Goal: Check status

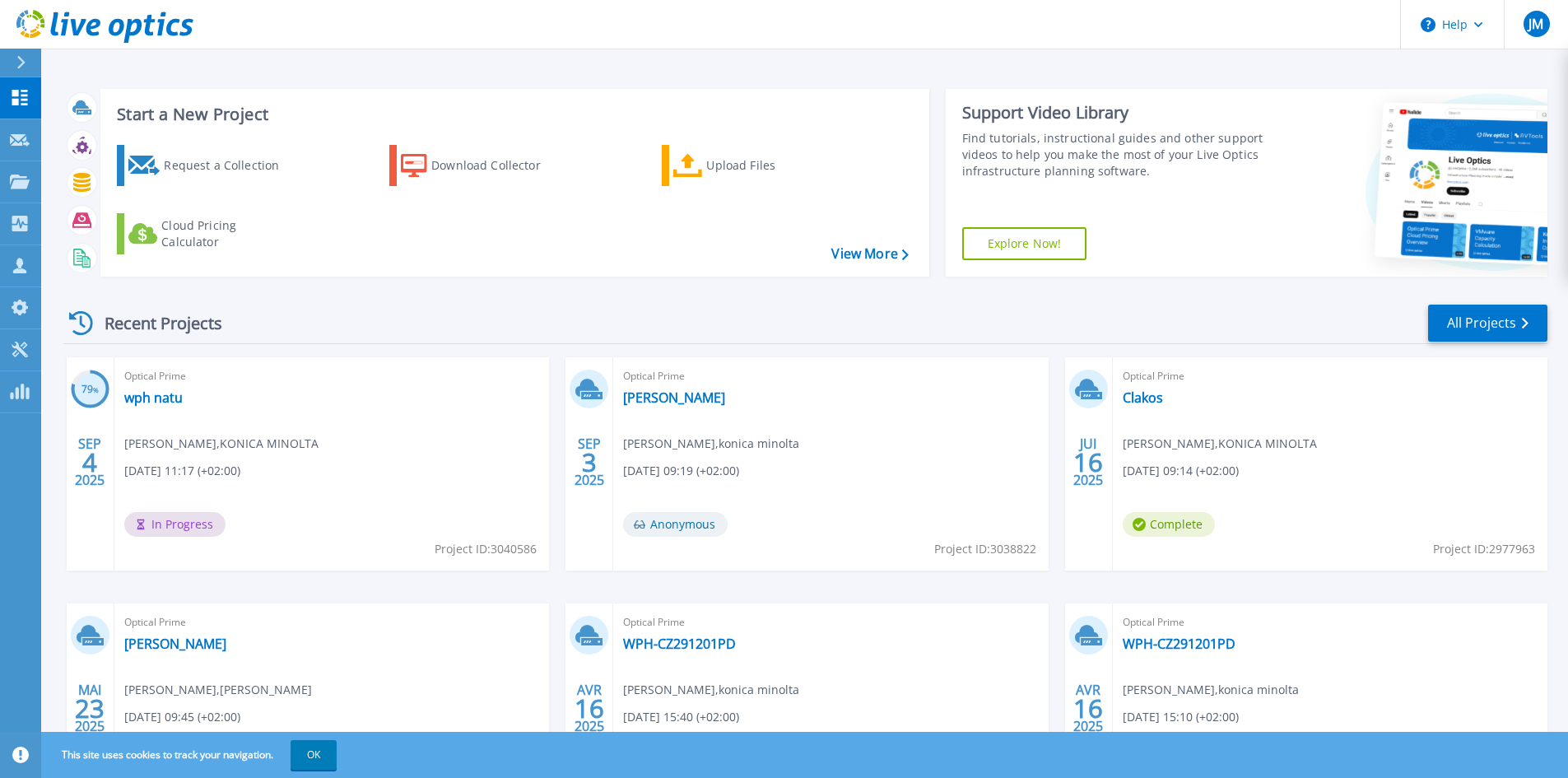
click at [144, 403] on link "wph natu" at bounding box center [153, 397] width 59 height 16
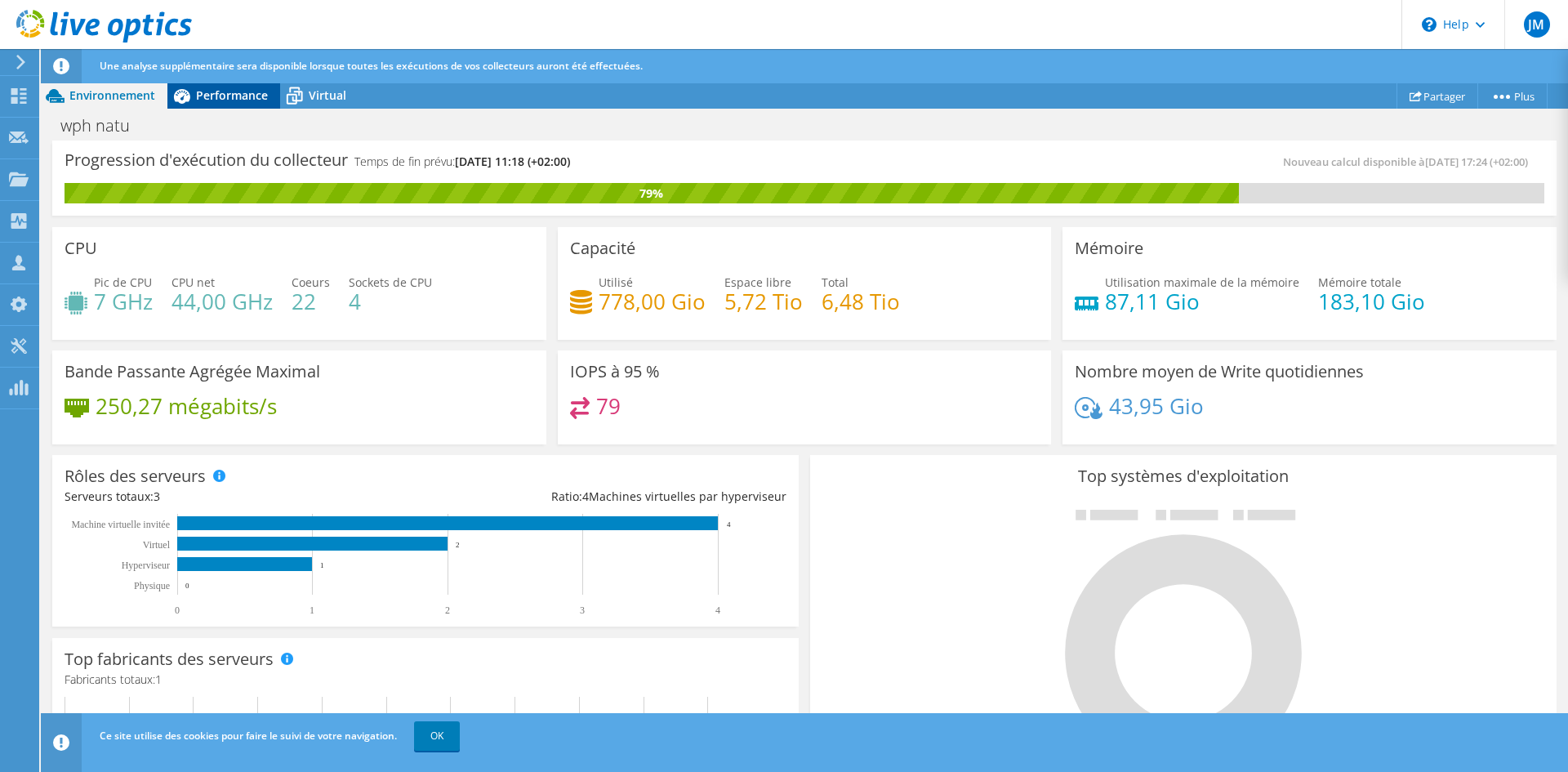
click at [245, 90] on span "Performance" at bounding box center [232, 95] width 72 height 15
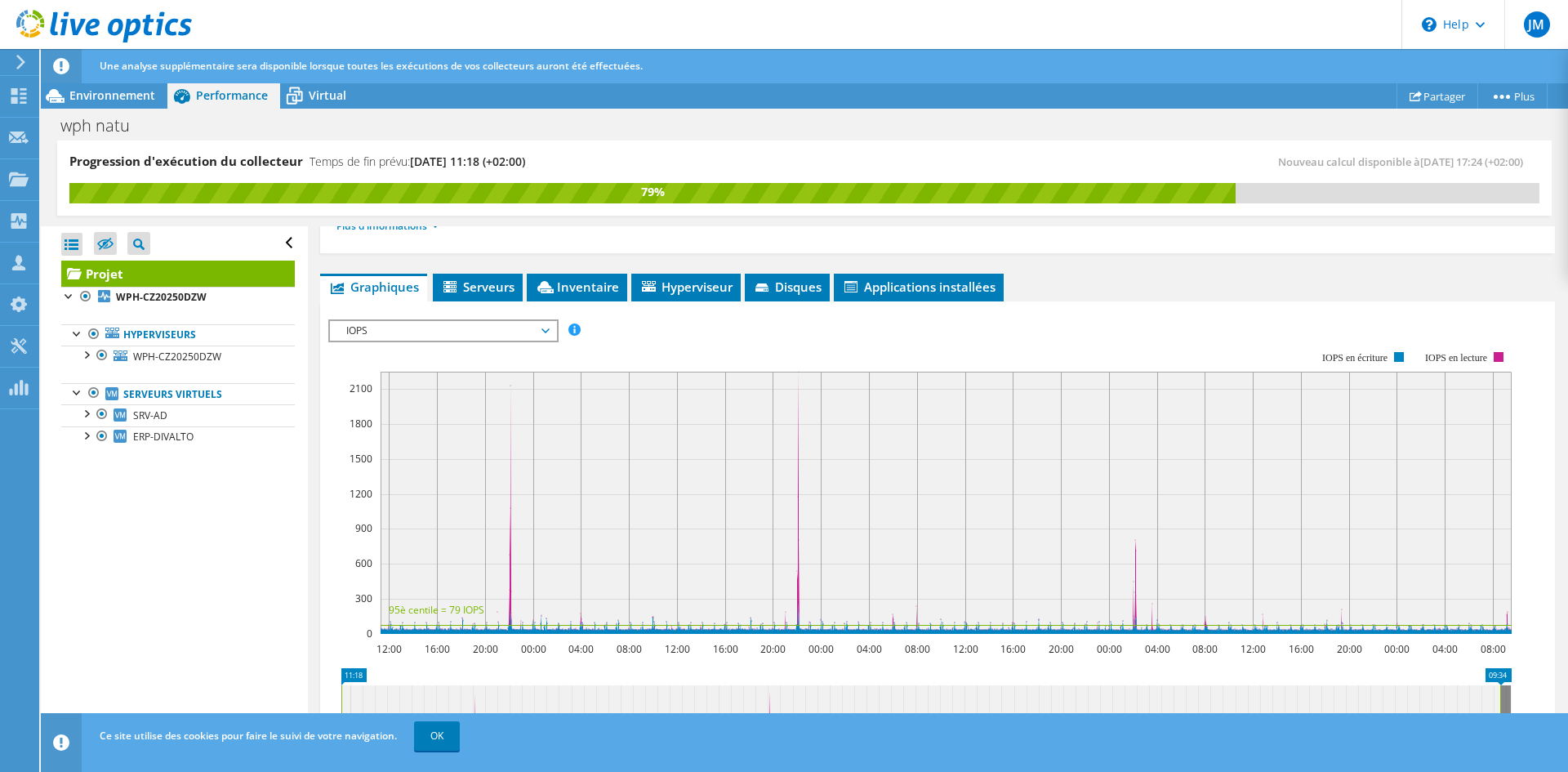
scroll to position [245, 0]
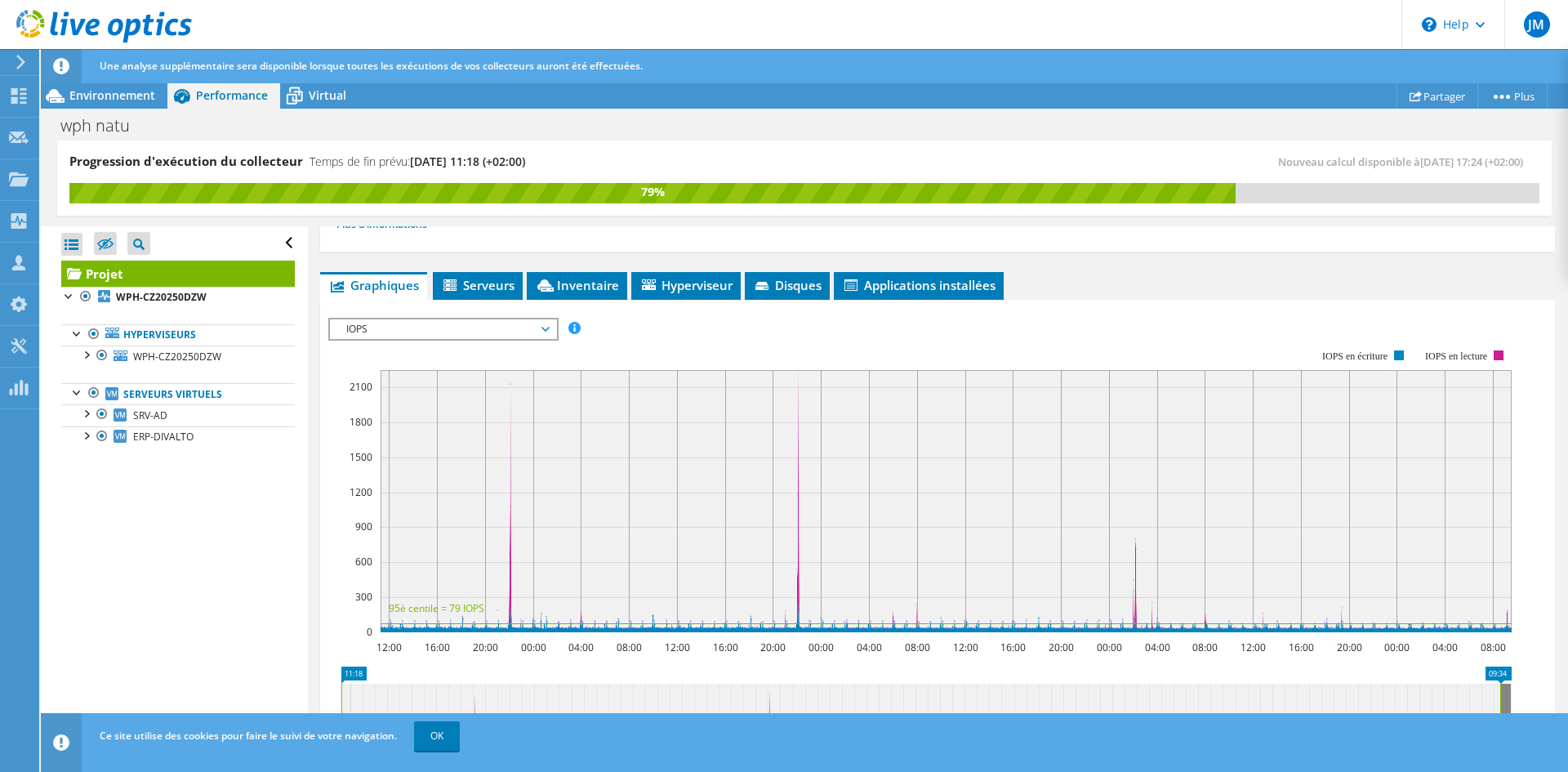
click at [408, 322] on span "IOPS" at bounding box center [442, 330] width 210 height 20
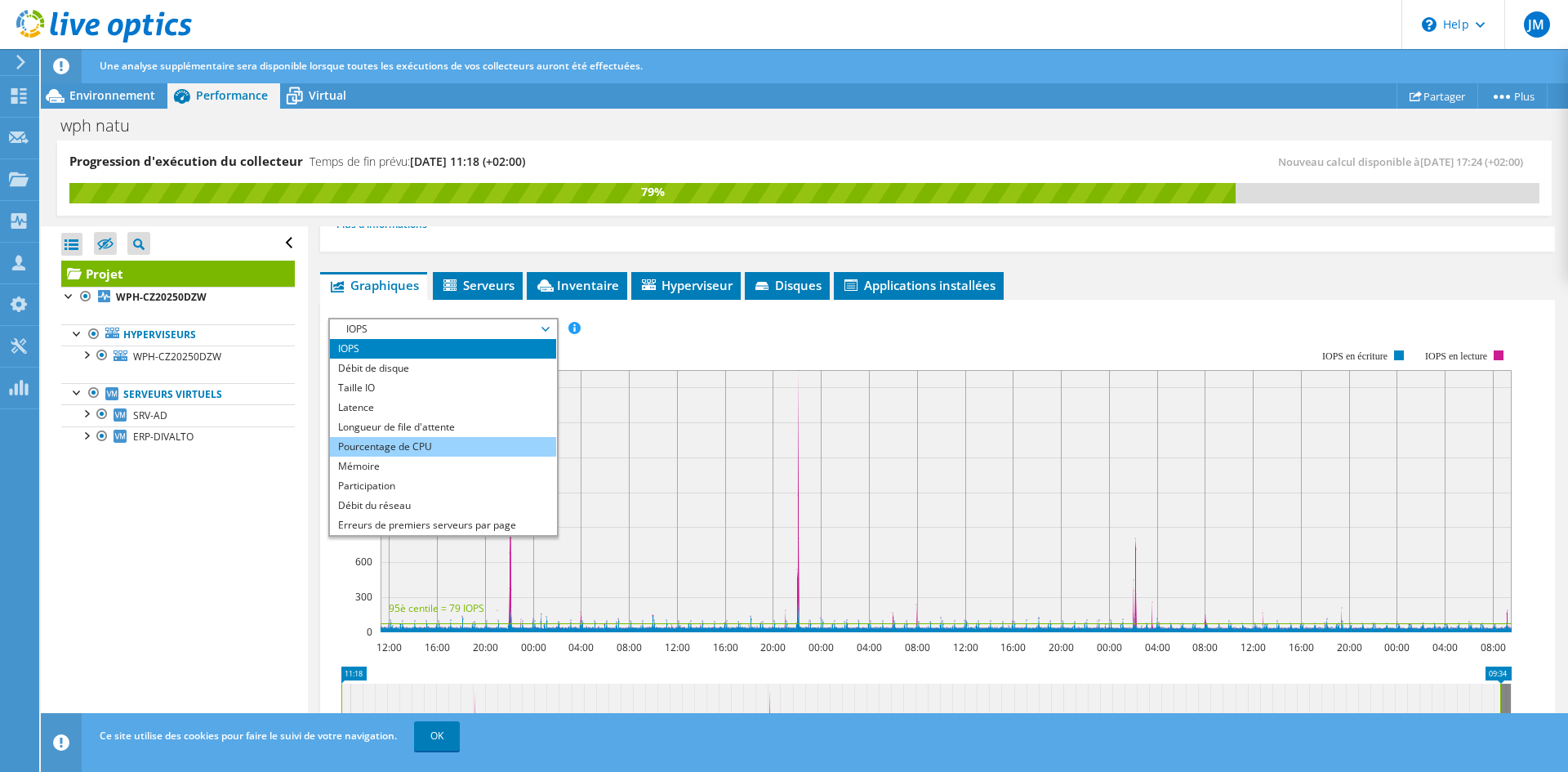
click at [427, 444] on li "Pourcentage de CPU" at bounding box center [442, 447] width 227 height 20
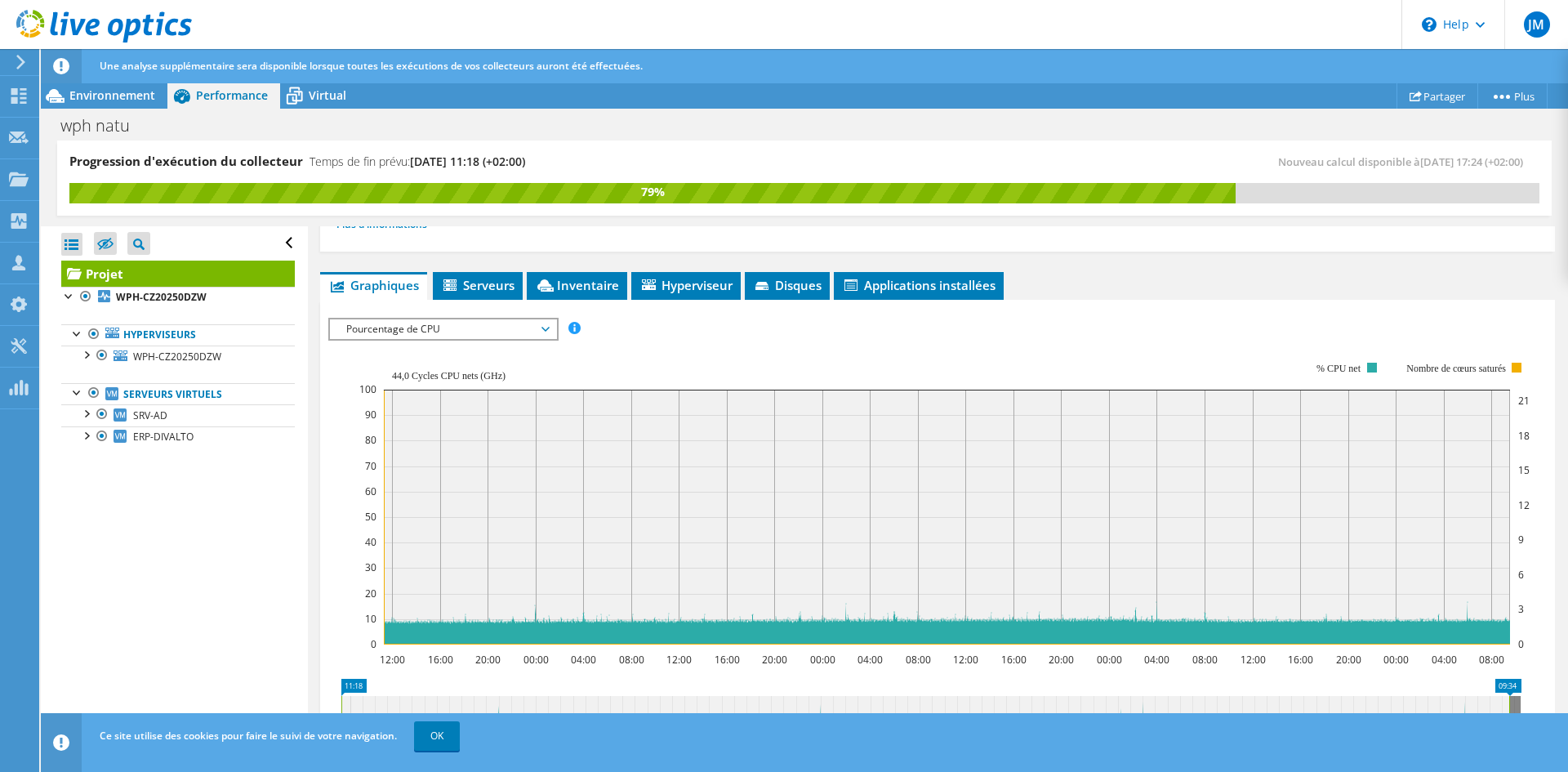
click at [416, 326] on span "Pourcentage de CPU" at bounding box center [442, 330] width 210 height 20
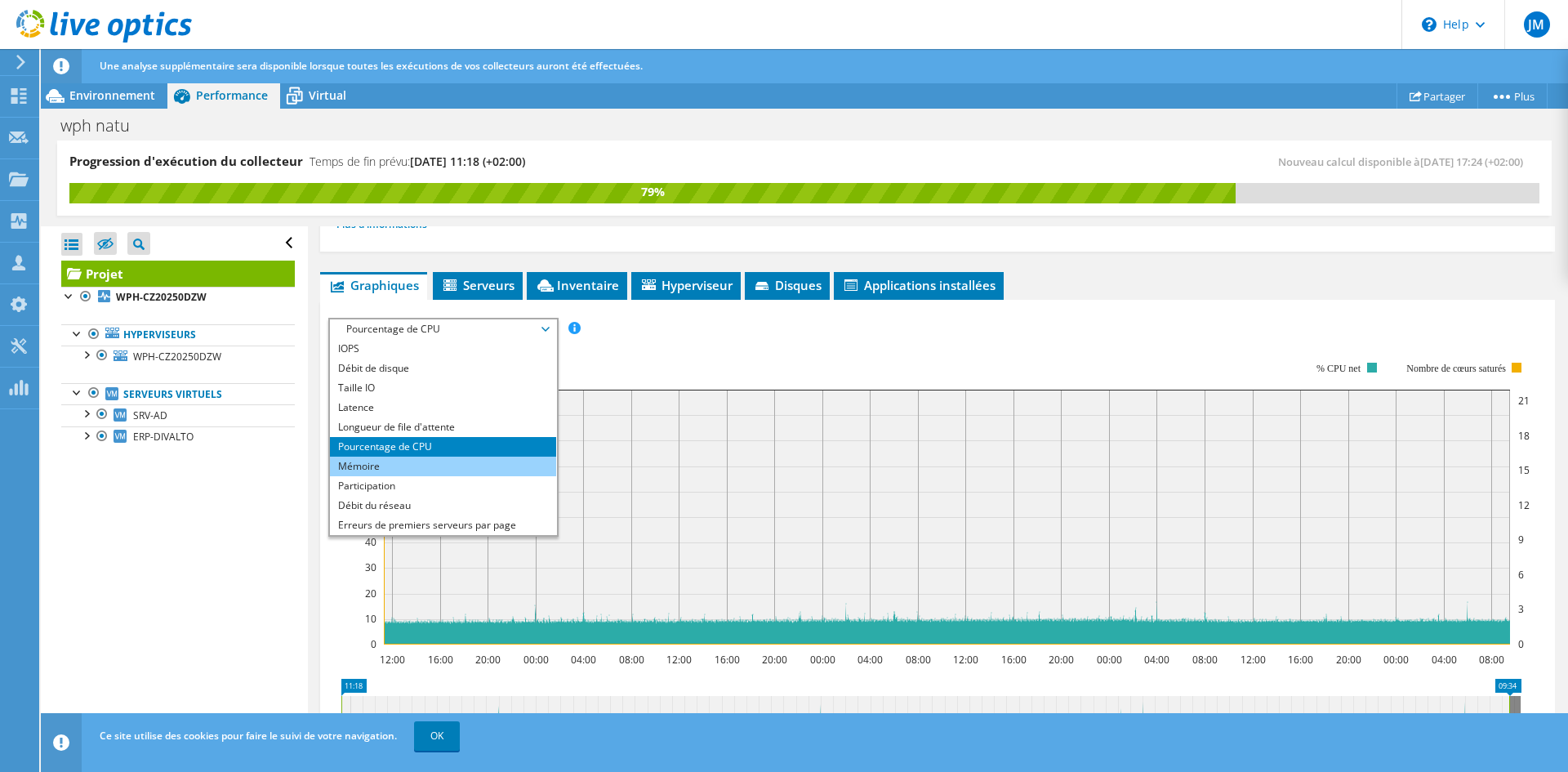
click at [390, 461] on li "Mémoire" at bounding box center [442, 467] width 227 height 20
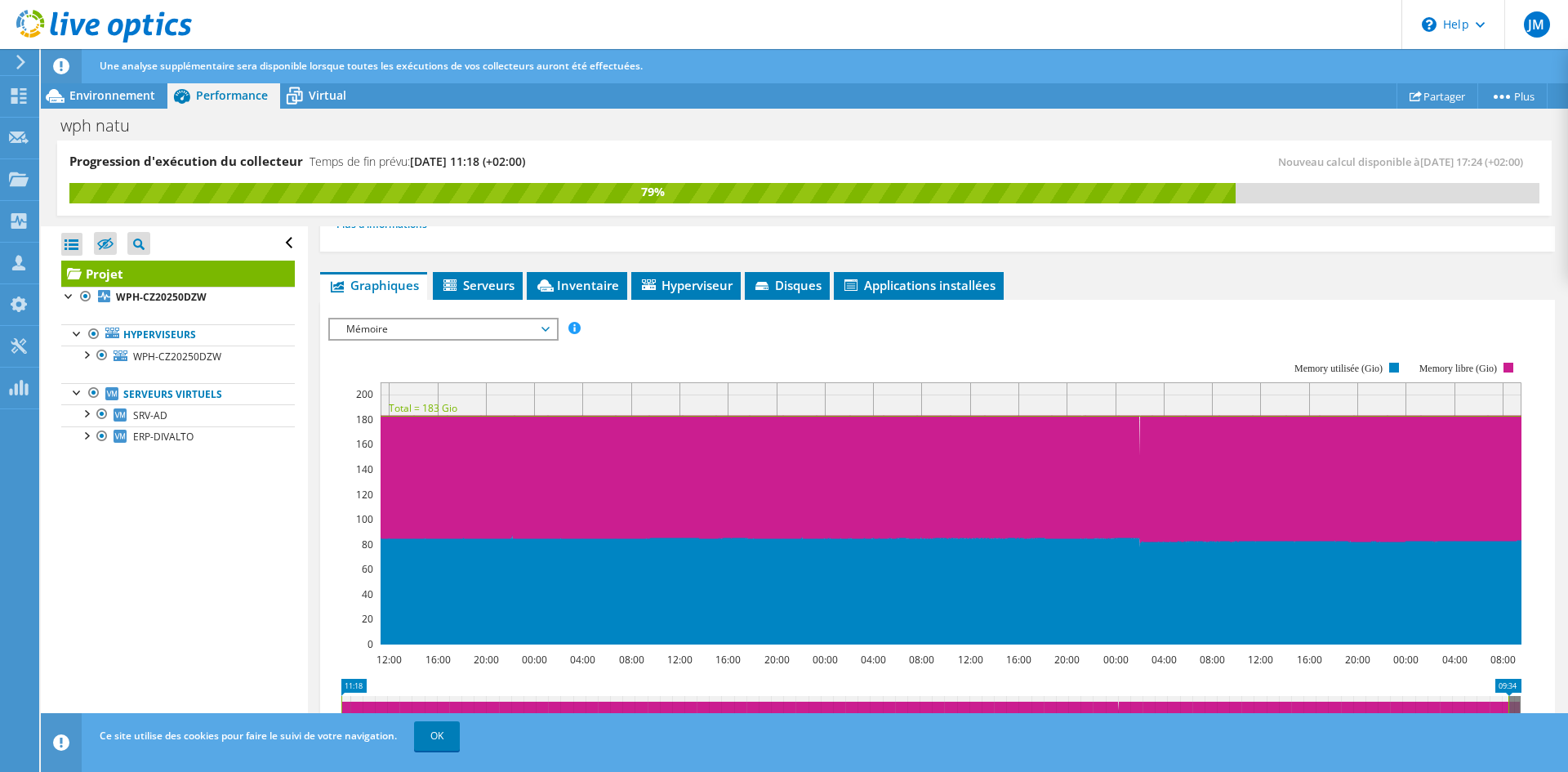
drag, startPoint x: 338, startPoint y: 98, endPoint x: 336, endPoint y: 109, distance: 11.2
click at [338, 97] on span "Virtual" at bounding box center [328, 95] width 38 height 15
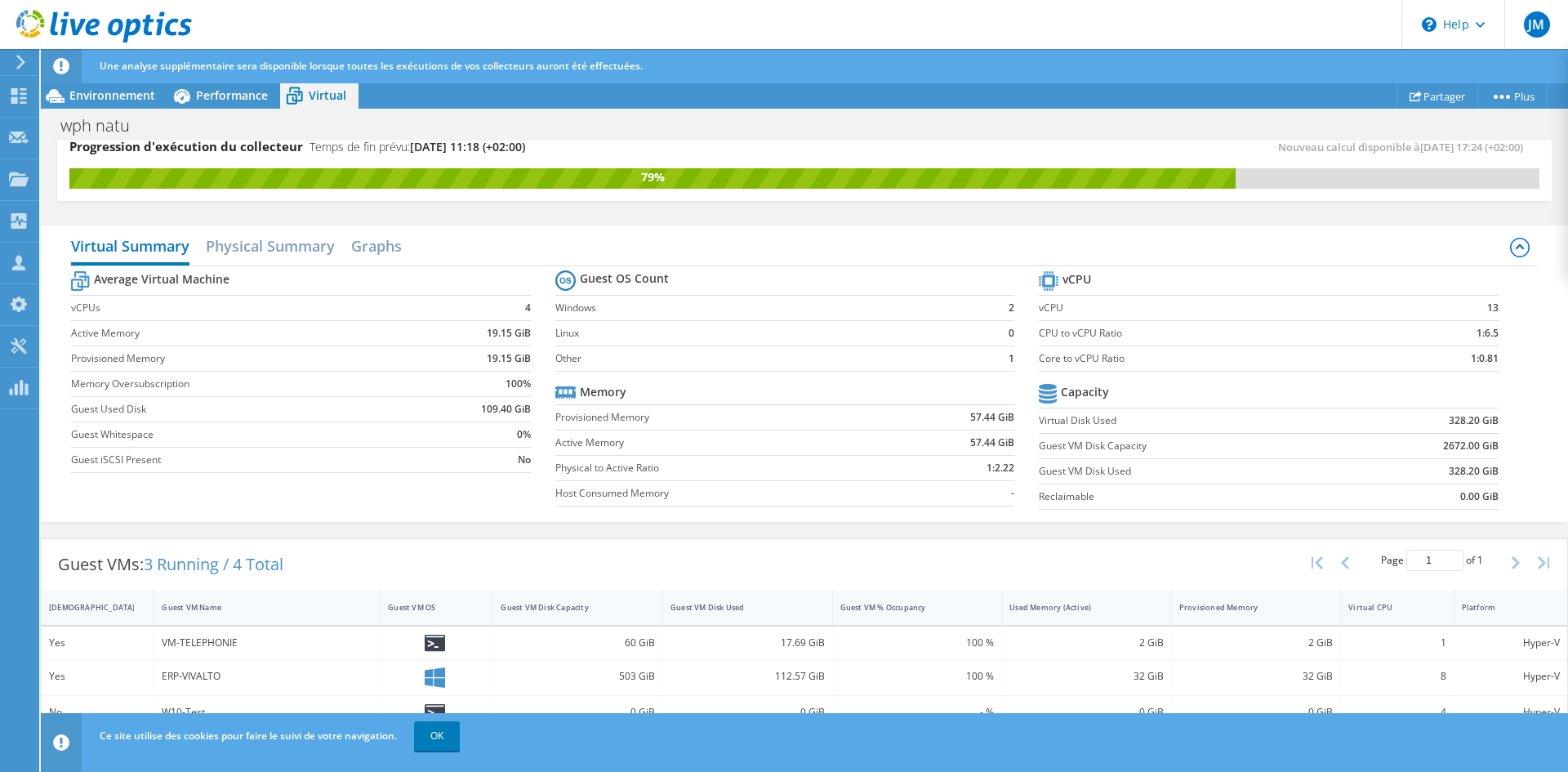
scroll to position [472, 0]
click at [444, 737] on link "OK" at bounding box center [436, 735] width 46 height 30
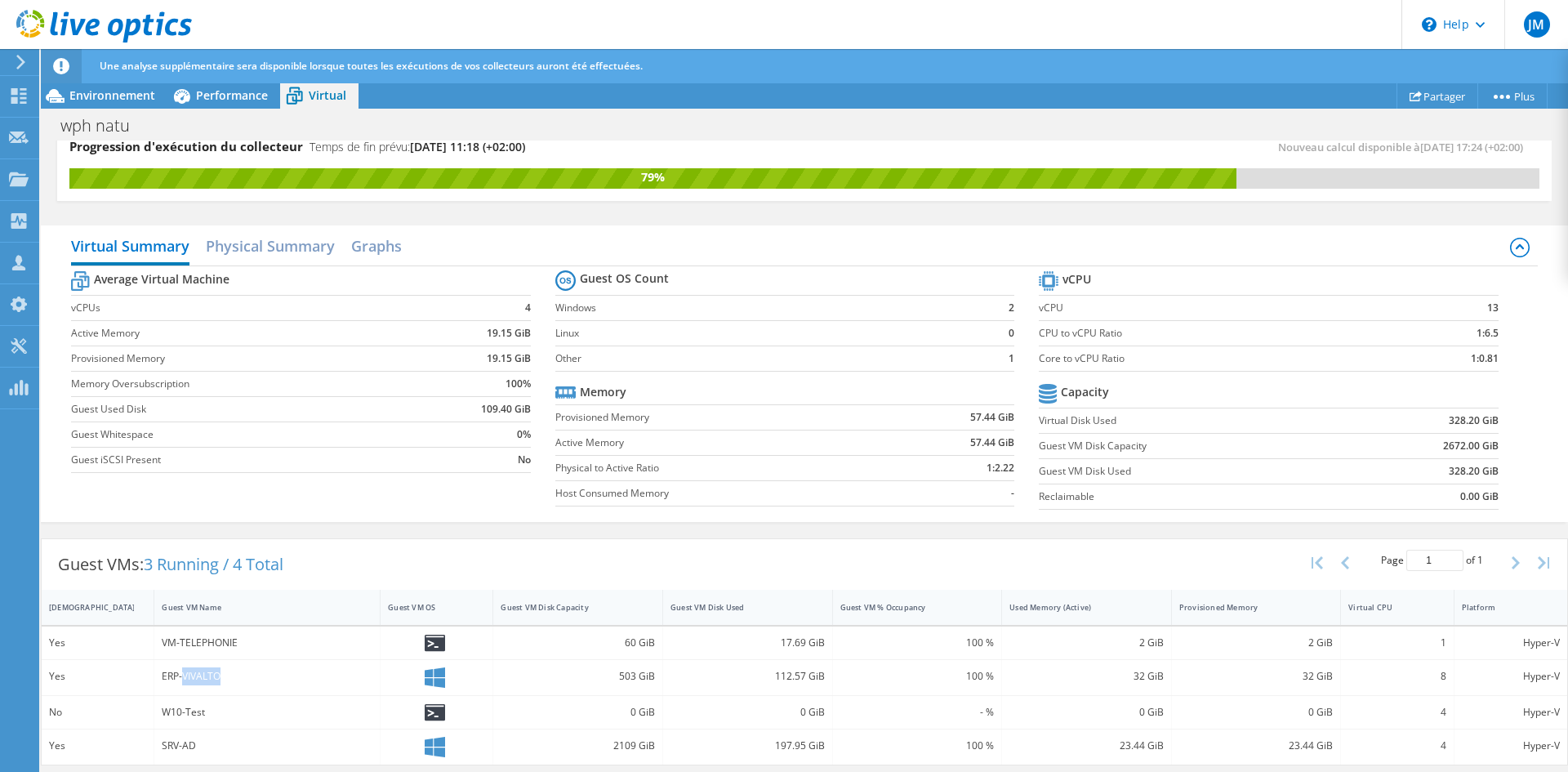
drag, startPoint x: 224, startPoint y: 678, endPoint x: 183, endPoint y: 678, distance: 41.0
click at [183, 678] on div "ERP-VIVALTO" at bounding box center [267, 676] width 210 height 18
copy div "VIVALTO"
click at [397, 553] on div "Guest VMs: 3 Running / 4 Total Page 1 of 1 5 rows 10 rows 20 rows 25 rows 50 ro…" at bounding box center [804, 564] width 1525 height 51
